Goal: Task Accomplishment & Management: Manage account settings

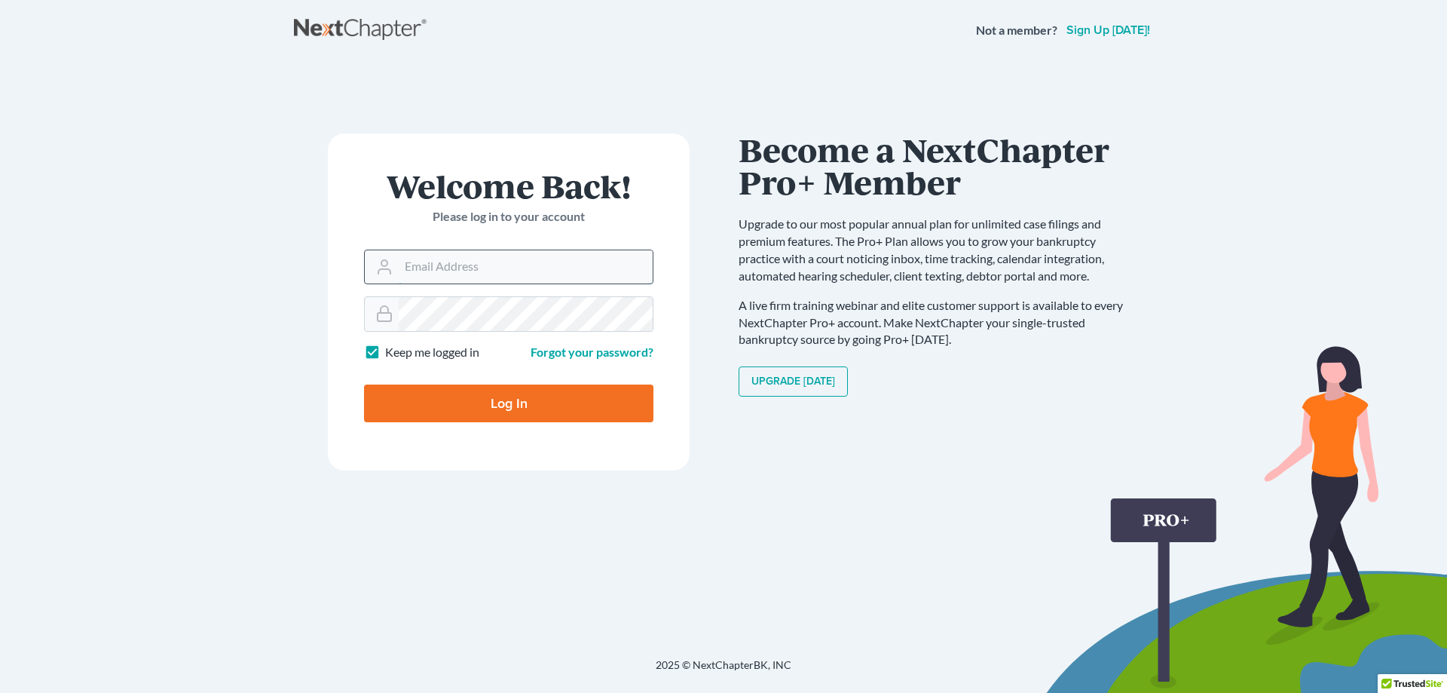
click at [520, 265] on input "Email Address" at bounding box center [526, 266] width 254 height 33
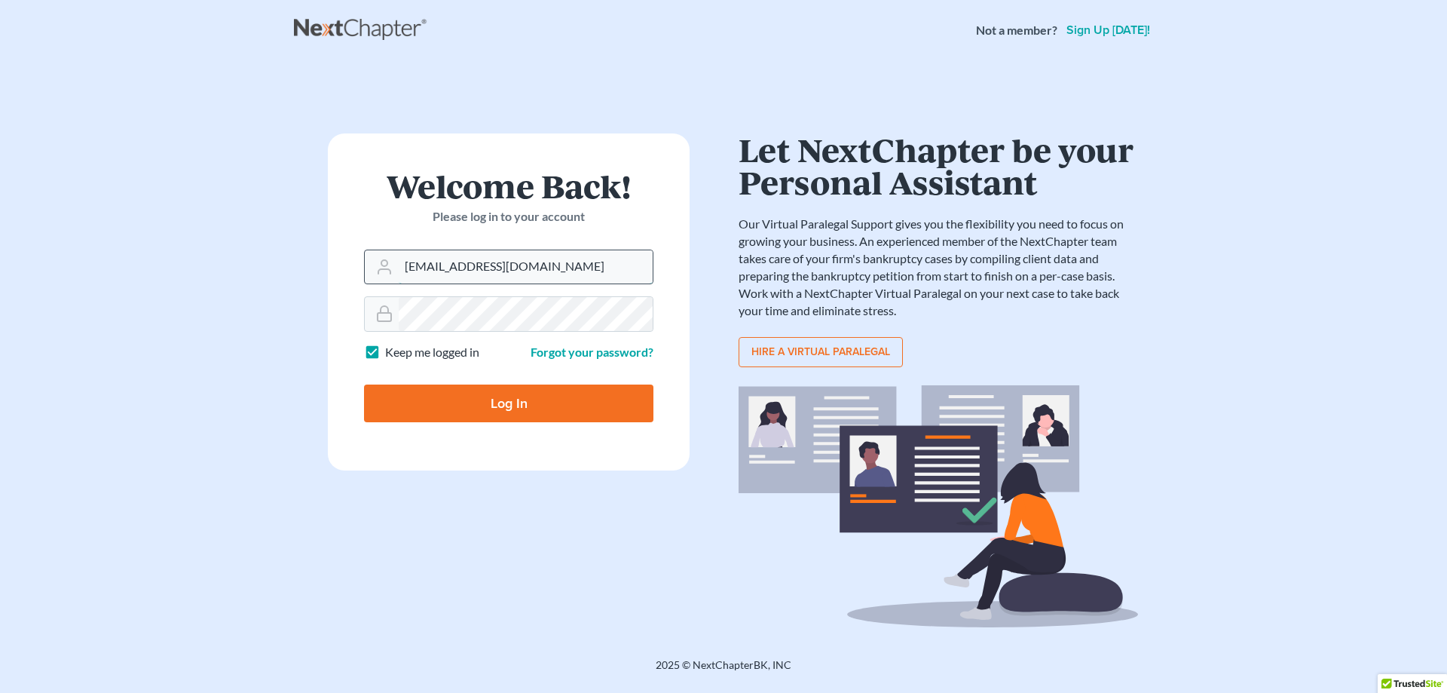
type input "markfessler@sclegal.org"
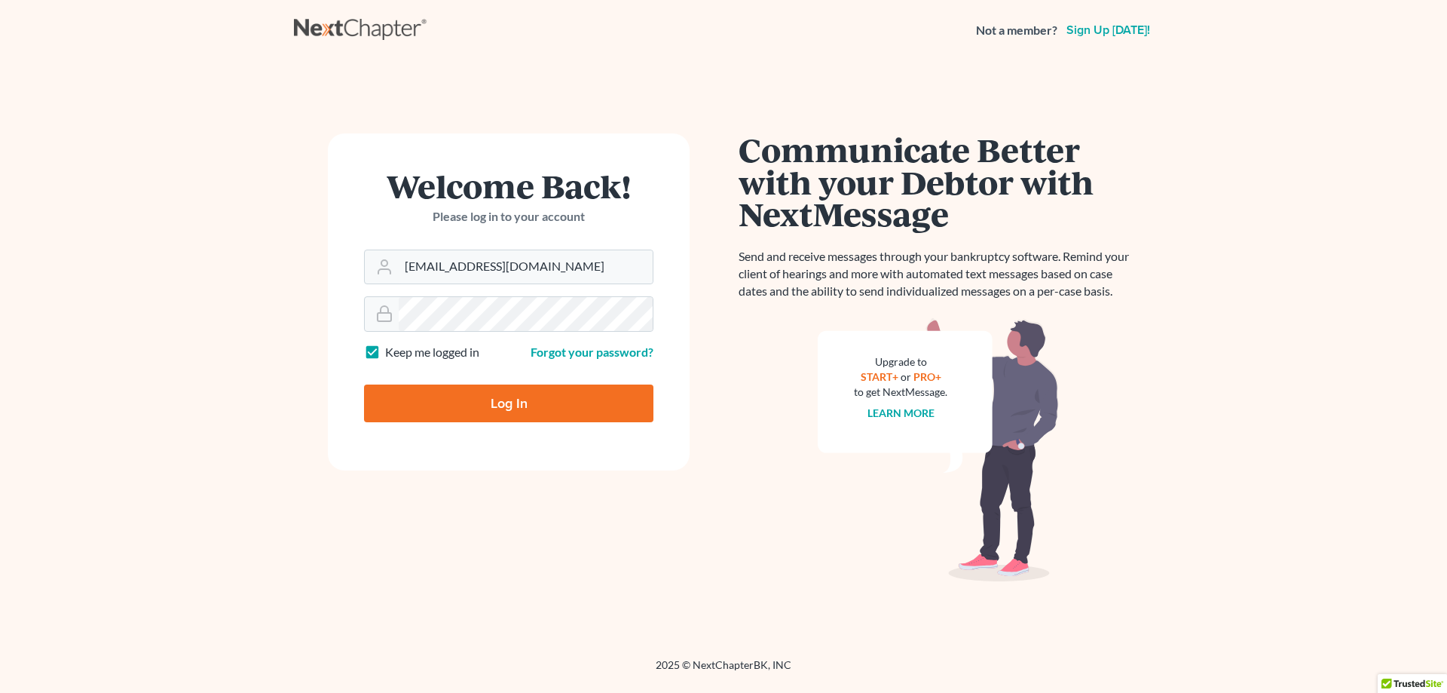
click at [385, 356] on label "Keep me logged in" at bounding box center [432, 352] width 94 height 17
click at [391, 353] on input "Keep me logged in" at bounding box center [396, 349] width 10 height 10
checkbox input "false"
click at [426, 402] on input "Log In" at bounding box center [508, 403] width 289 height 38
type input "Thinking..."
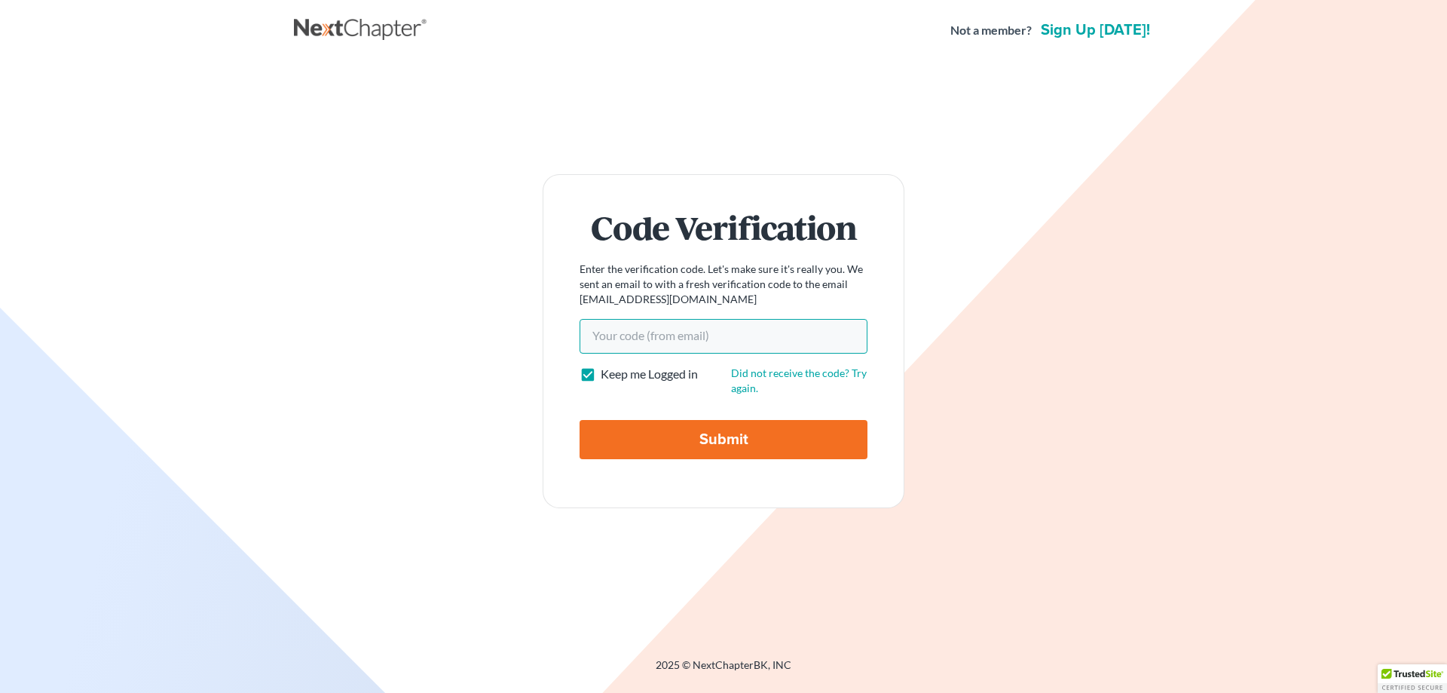
click at [638, 349] on input "Your code(from email)" at bounding box center [724, 336] width 288 height 35
paste input "f4f583"
type input "f4f583"
click at [726, 436] on input "Submit" at bounding box center [724, 439] width 288 height 39
type input "Thinking..."
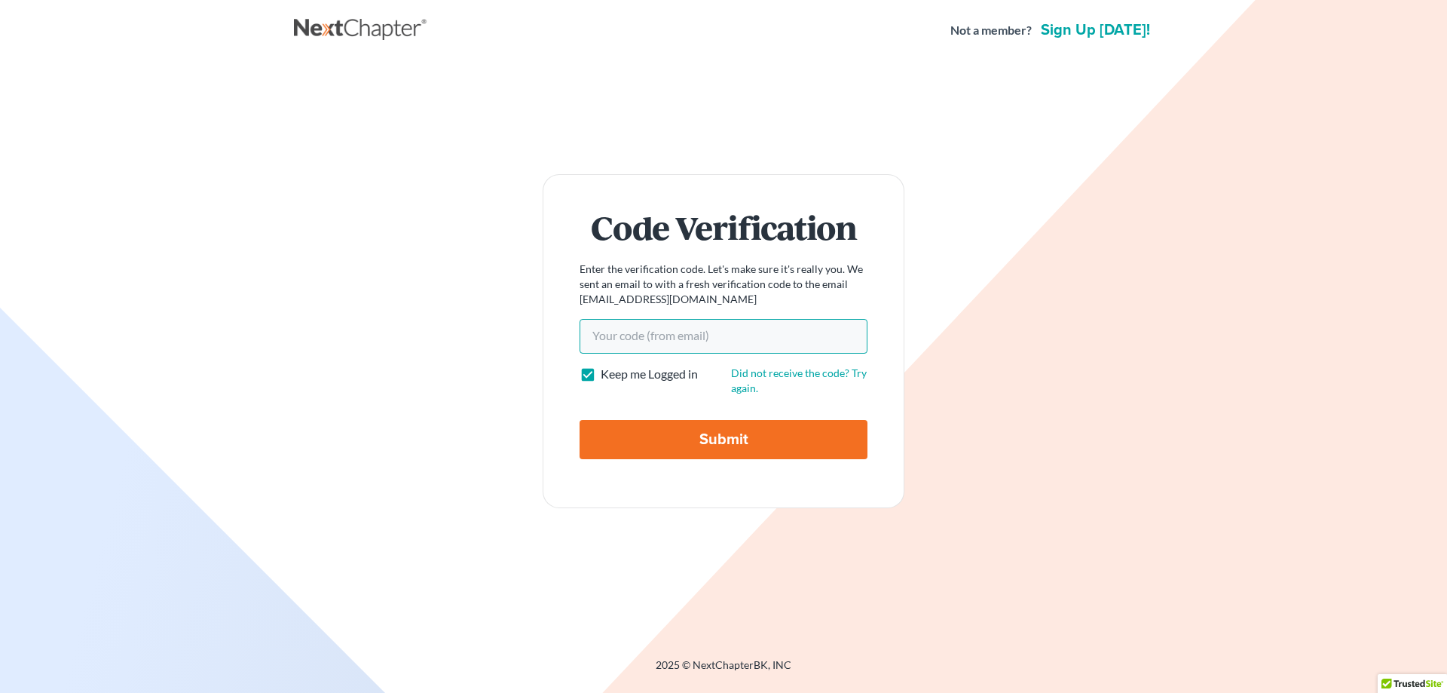
click at [621, 342] on input "Your code(from email)" at bounding box center [724, 336] width 288 height 35
paste input "f4f583"
type input "f4f583"
click at [718, 437] on input "Submit" at bounding box center [724, 439] width 288 height 39
type input "Thinking..."
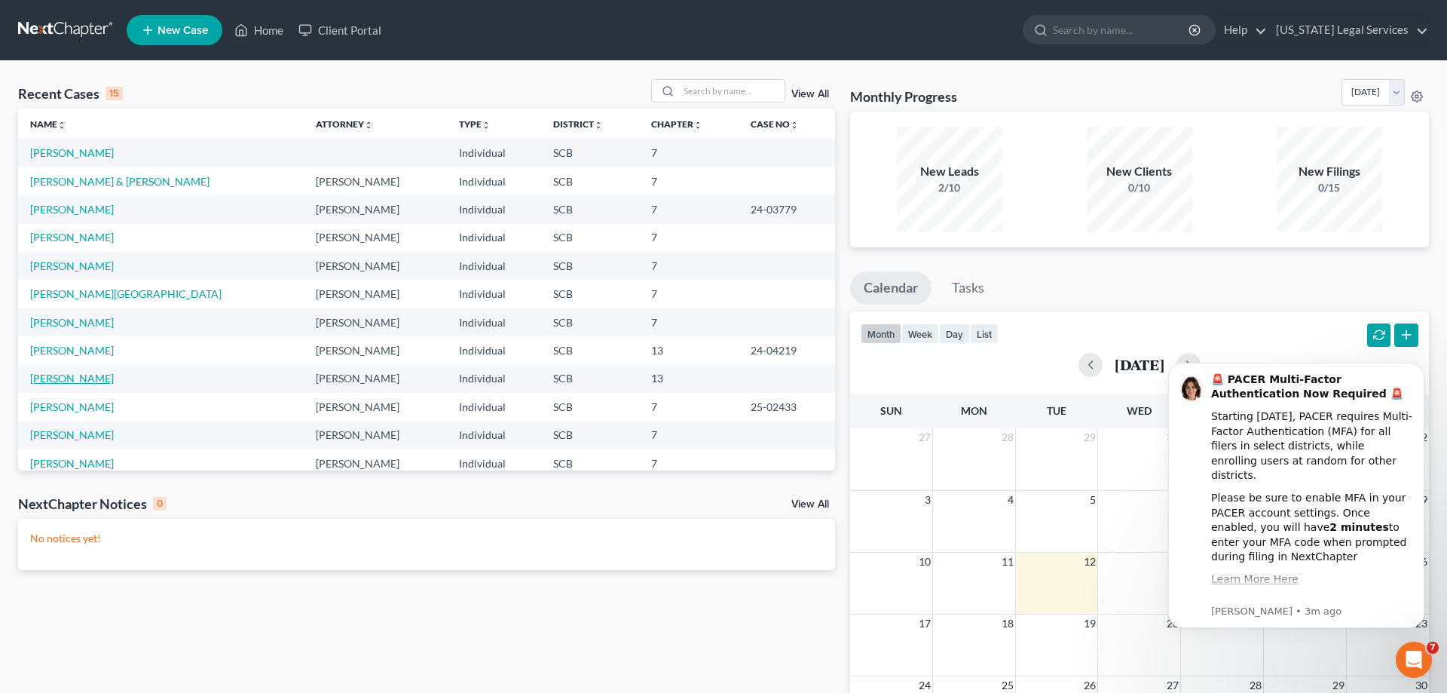
click at [63, 378] on link "[PERSON_NAME]" at bounding box center [72, 378] width 84 height 13
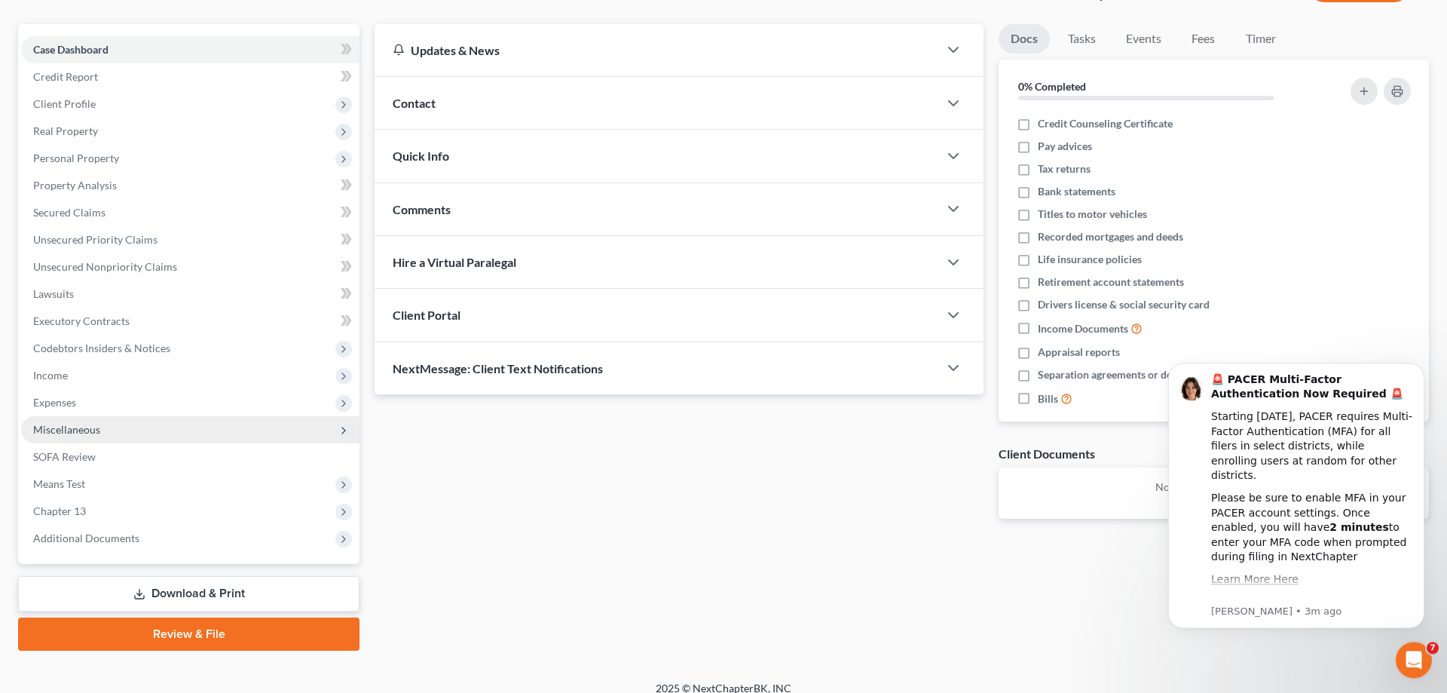
scroll to position [134, 0]
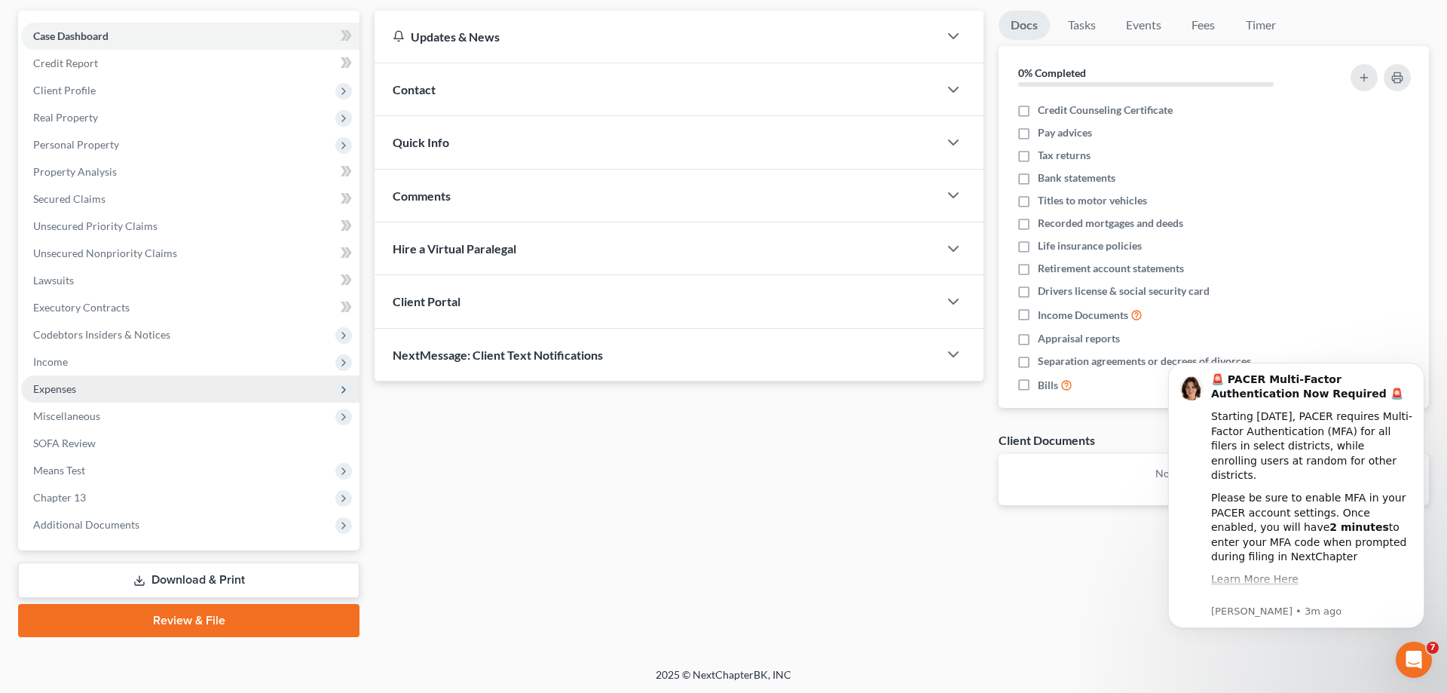
click at [54, 384] on span "Expenses" at bounding box center [54, 388] width 43 height 13
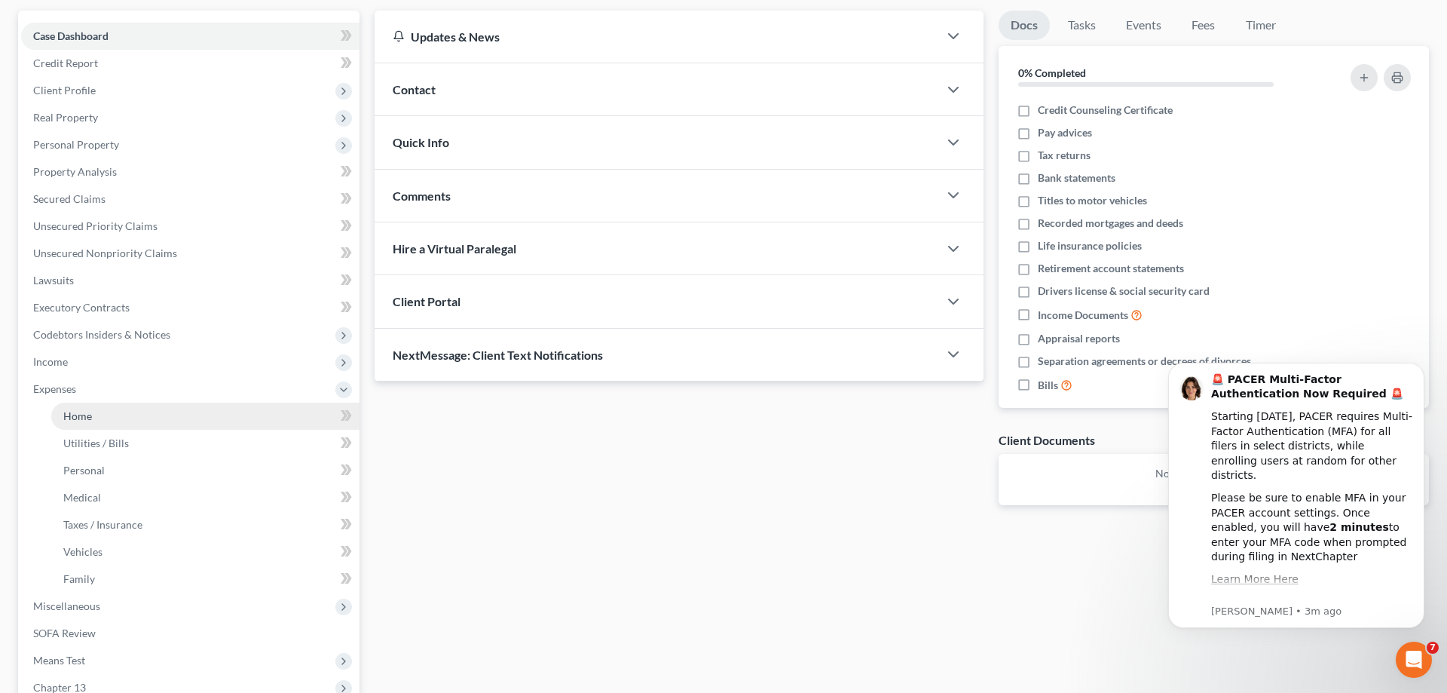
click at [117, 415] on link "Home" at bounding box center [205, 415] width 308 height 27
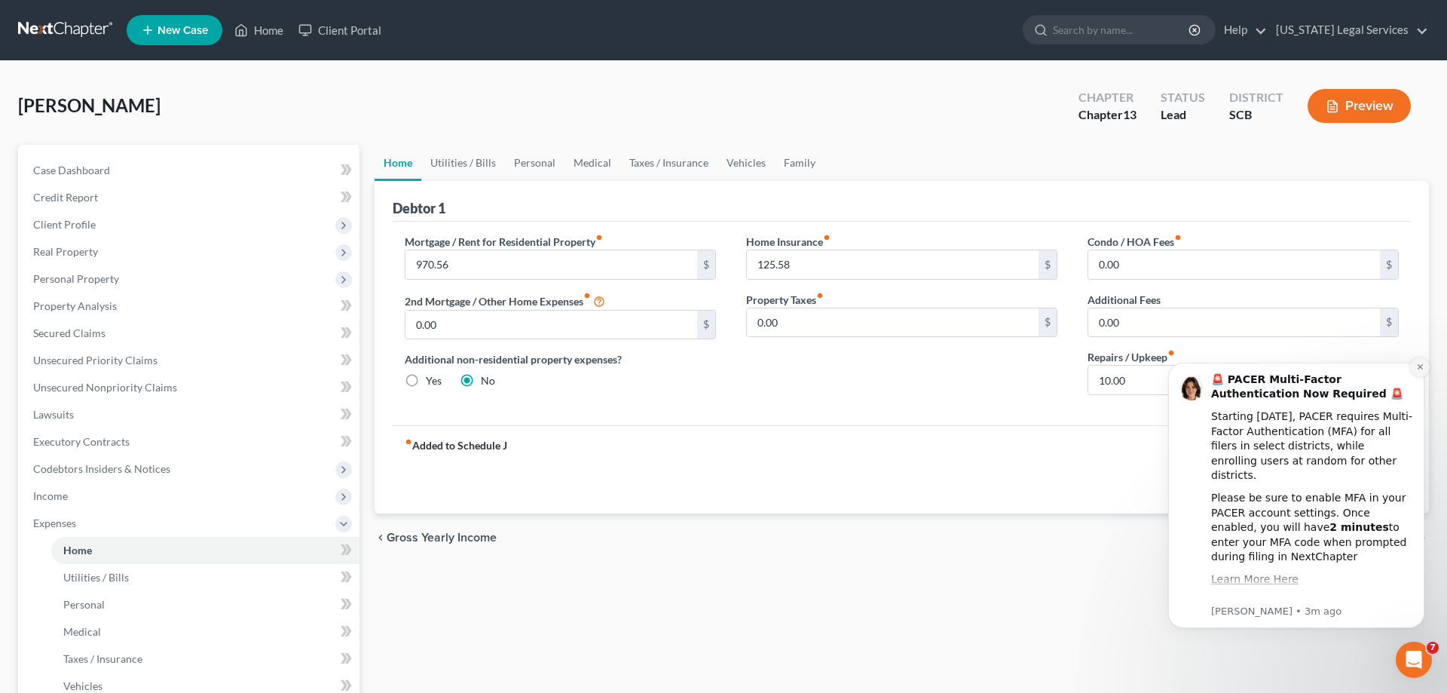
click at [1422, 366] on button "Dismiss notification" at bounding box center [1420, 367] width 20 height 20
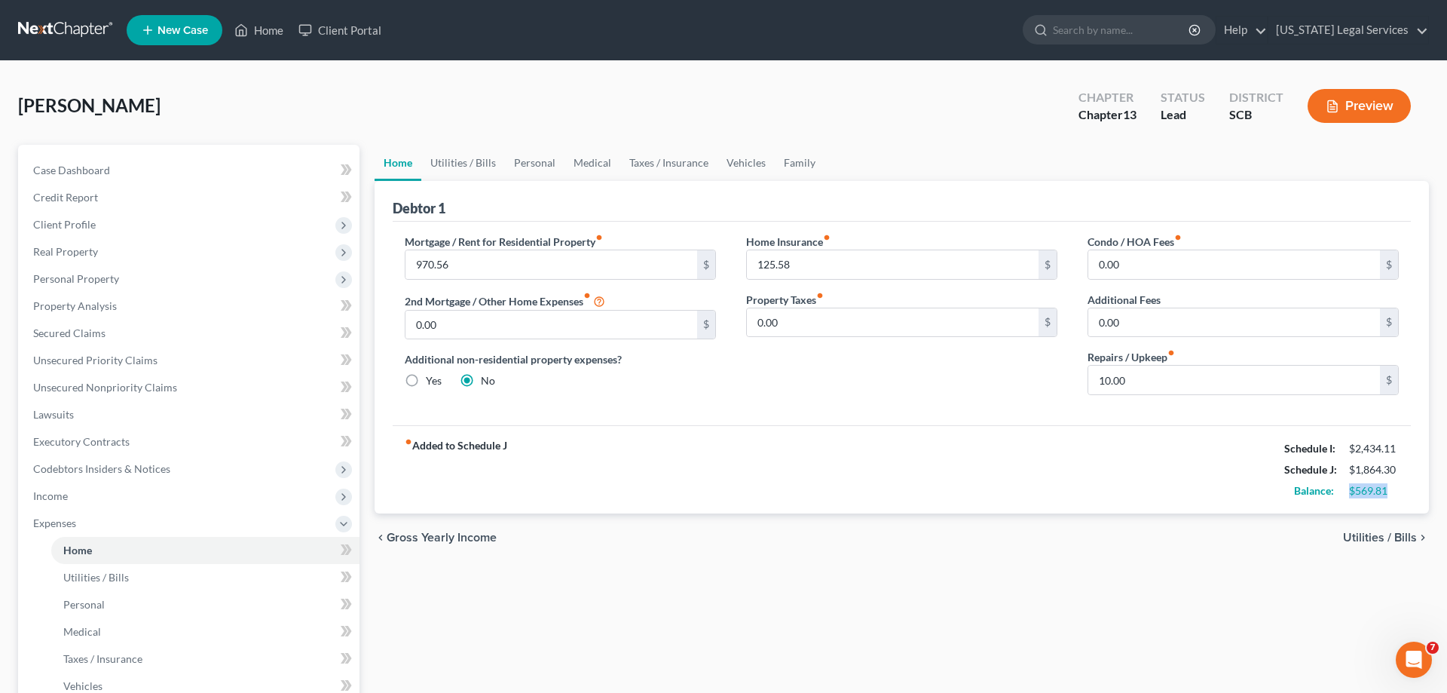
drag, startPoint x: 1345, startPoint y: 494, endPoint x: 1393, endPoint y: 494, distance: 48.2
click at [1393, 494] on div "$569.81" at bounding box center [1374, 490] width 65 height 15
click at [1393, 494] on div "$569.81" at bounding box center [1374, 490] width 50 height 15
drag, startPoint x: 1279, startPoint y: 488, endPoint x: 1392, endPoint y: 496, distance: 113.3
click at [1392, 496] on div "Balance: $569.81" at bounding box center [1342, 490] width 130 height 21
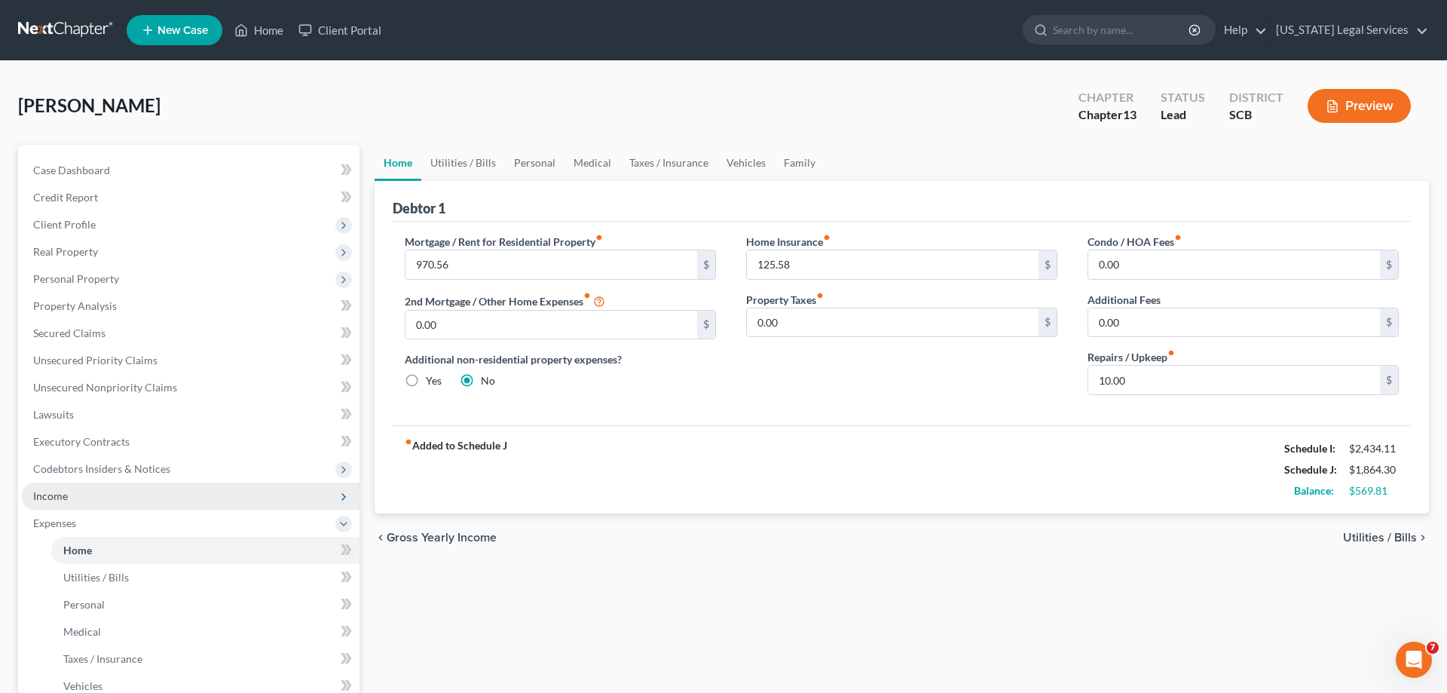
click at [69, 499] on span "Income" at bounding box center [190, 495] width 338 height 27
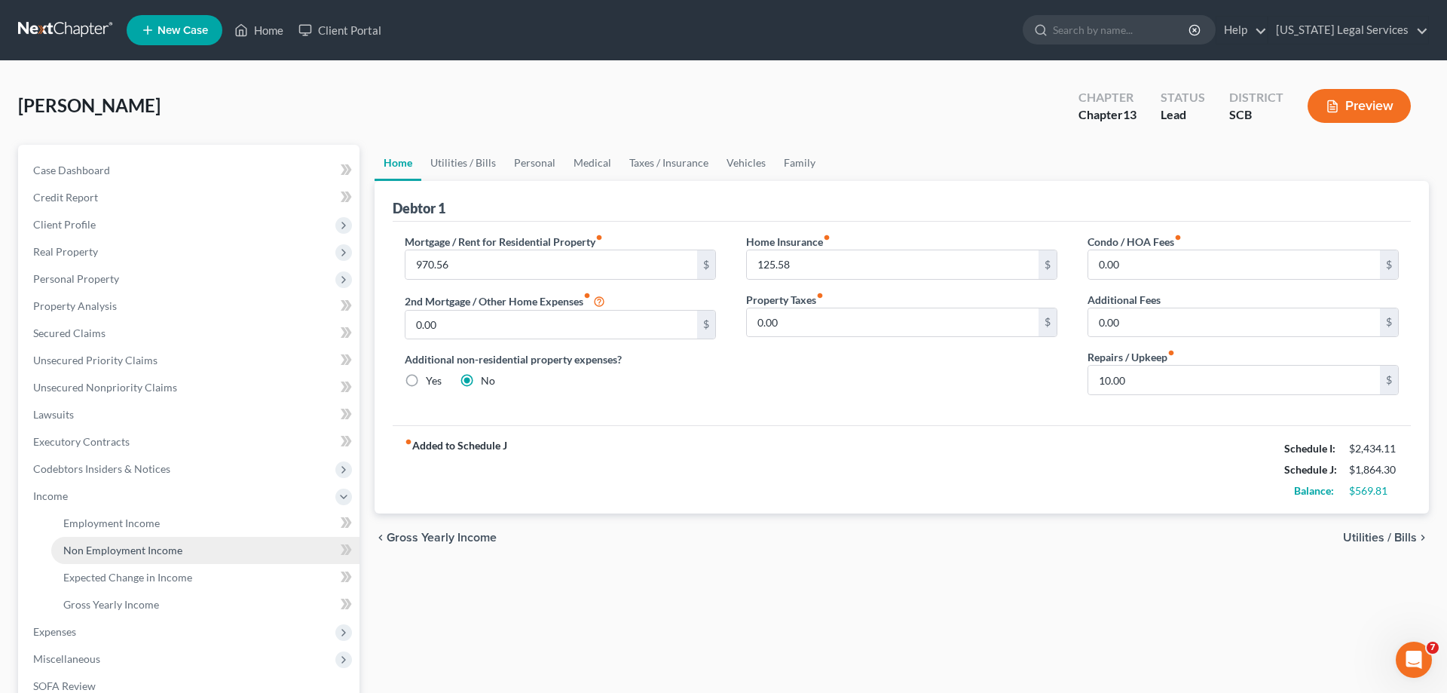
click at [161, 546] on span "Non Employment Income" at bounding box center [122, 549] width 119 height 13
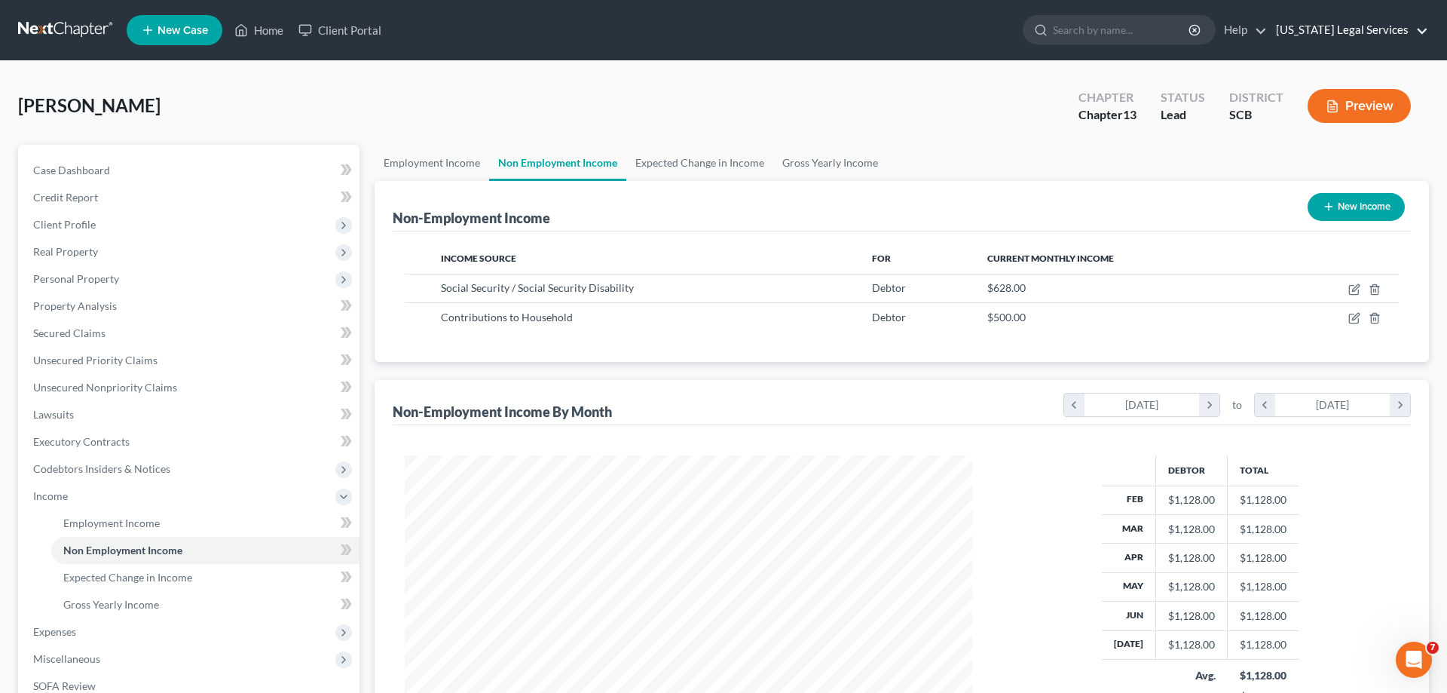
click at [1423, 30] on link "[US_STATE] Legal Services" at bounding box center [1348, 30] width 160 height 27
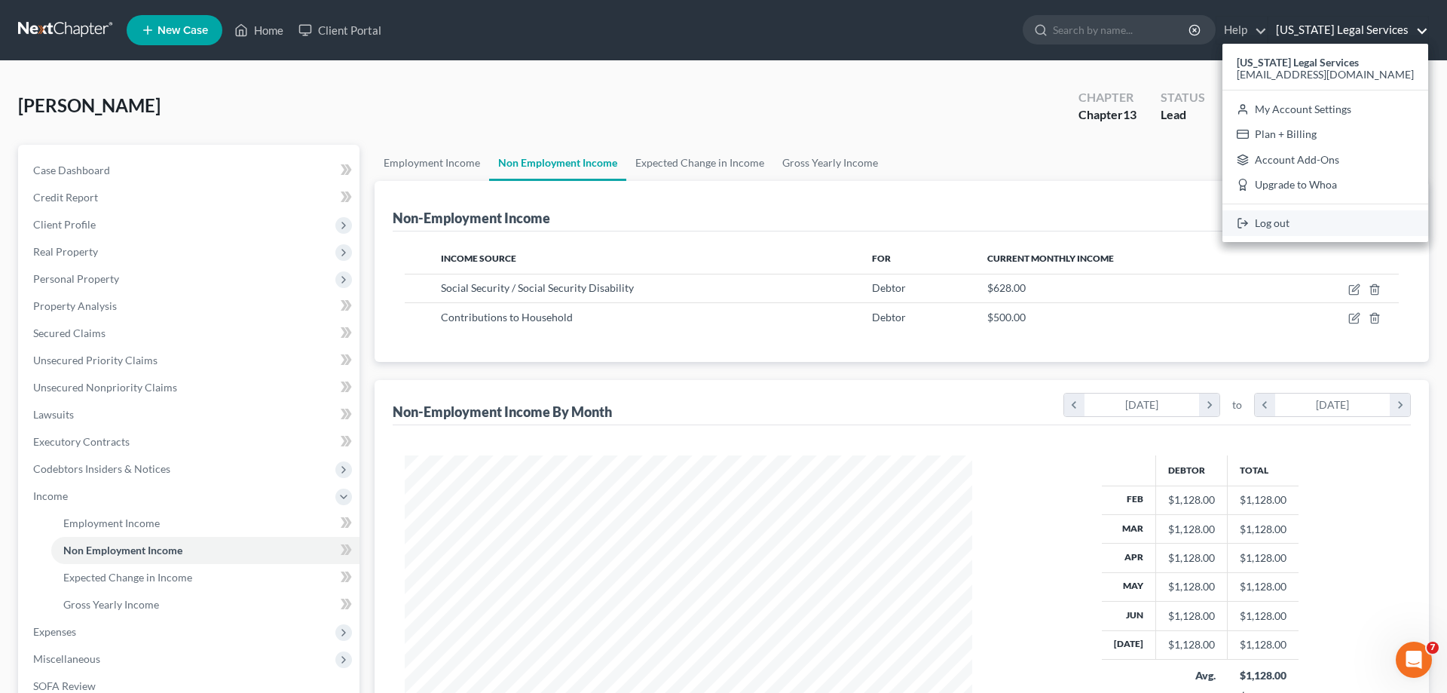
click at [1302, 227] on link "Log out" at bounding box center [1325, 223] width 206 height 26
